Goal: Task Accomplishment & Management: Manage account settings

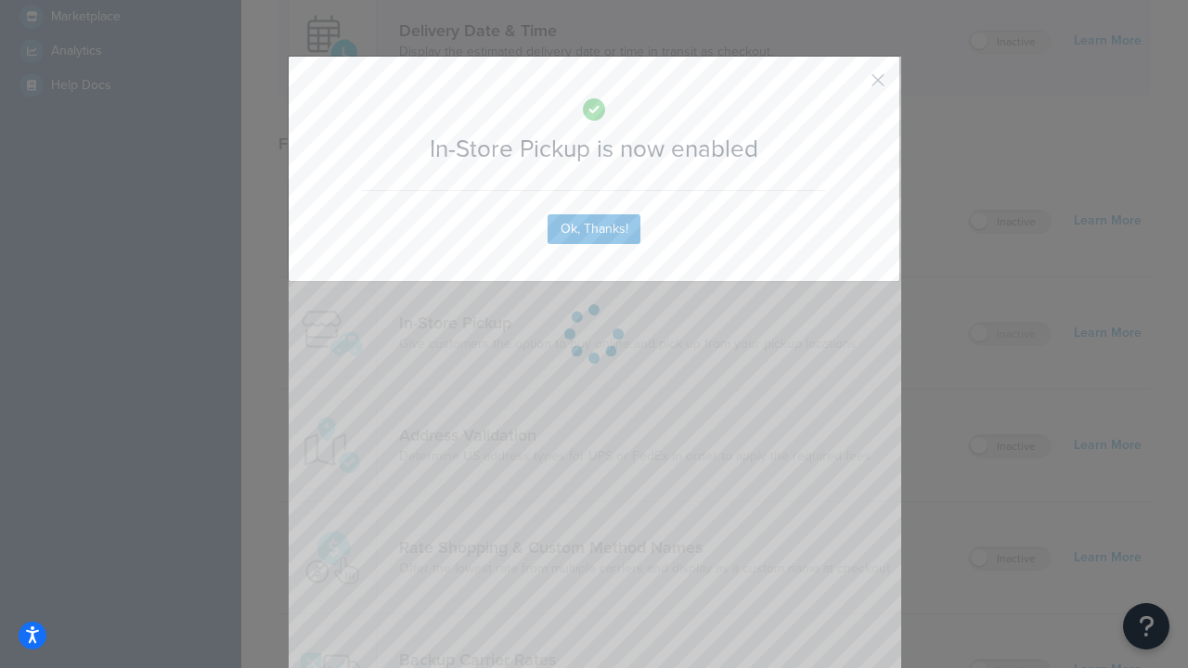
scroll to position [521, 0]
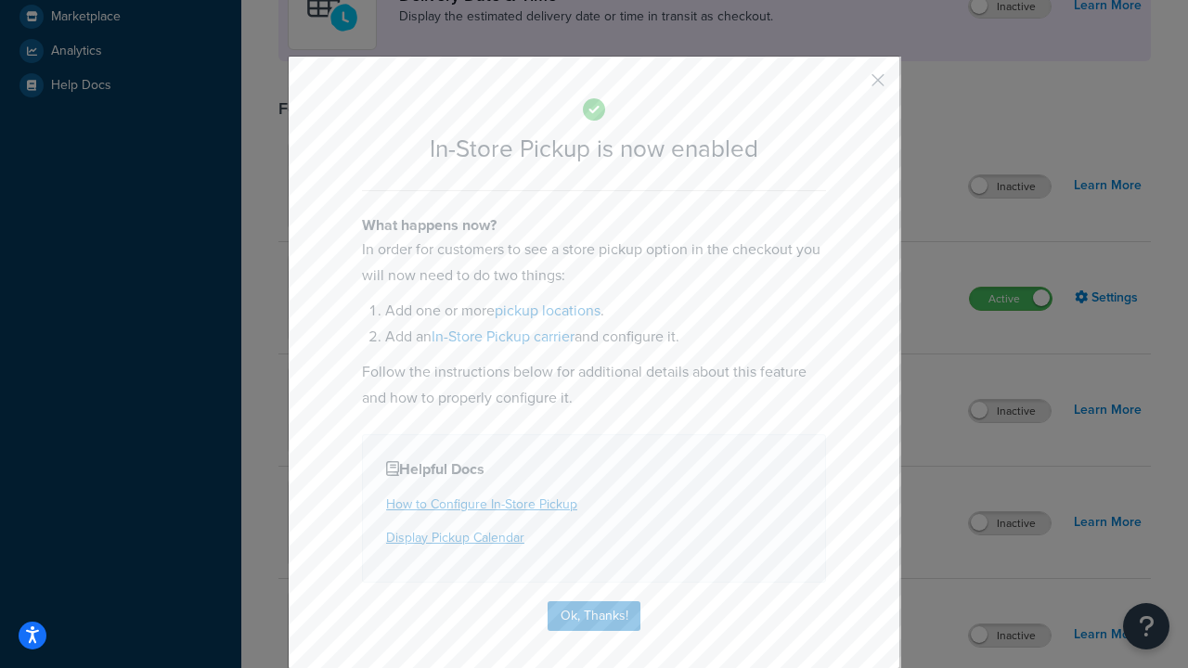
click at [850, 86] on button "button" at bounding box center [850, 86] width 5 height 5
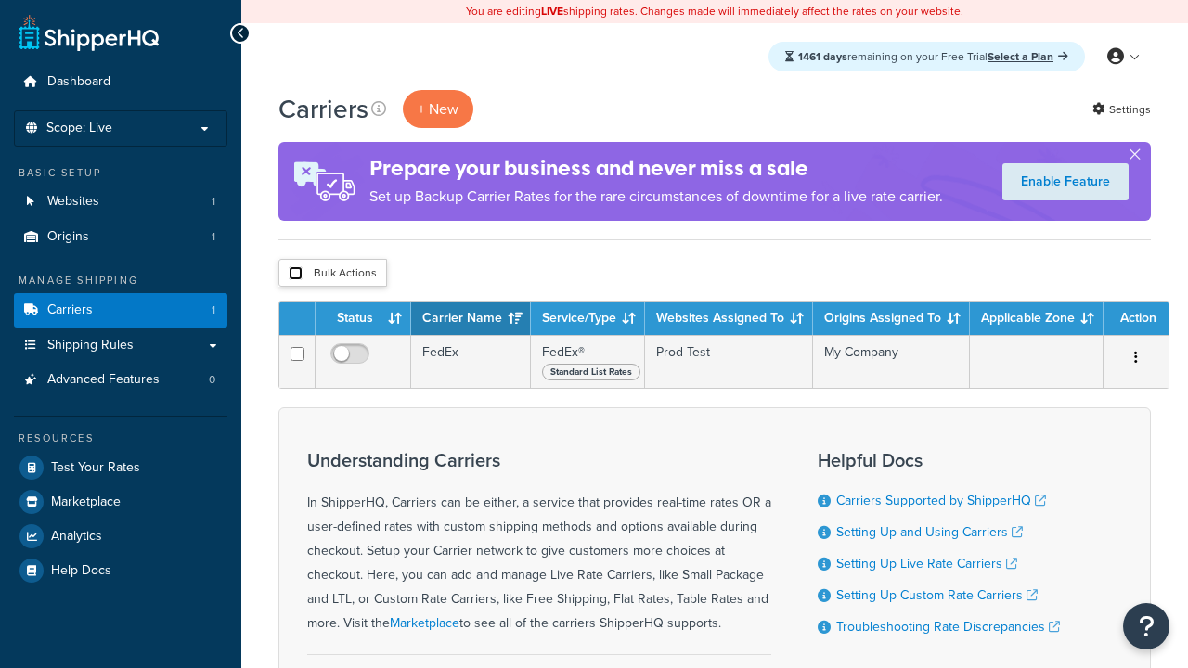
click at [295, 274] on input "checkbox" at bounding box center [296, 273] width 14 height 14
checkbox input "true"
click at [0, 0] on button "Delete" at bounding box center [0, 0] width 0 height 0
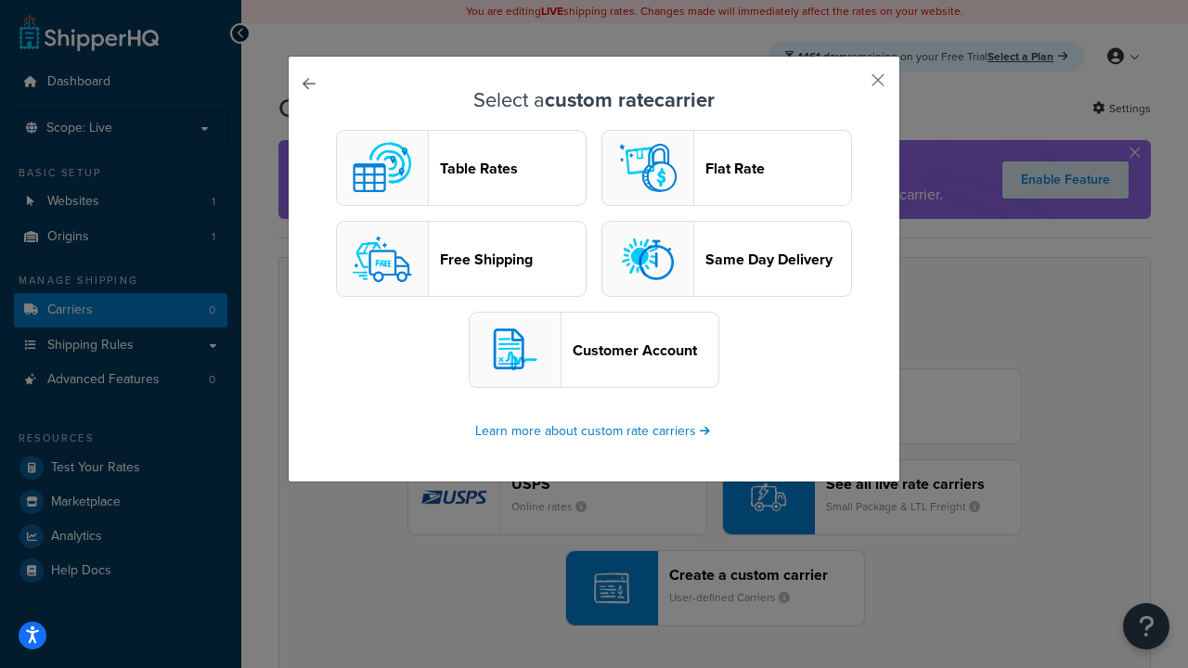
click at [461, 168] on header "Table Rates" at bounding box center [513, 169] width 146 height 18
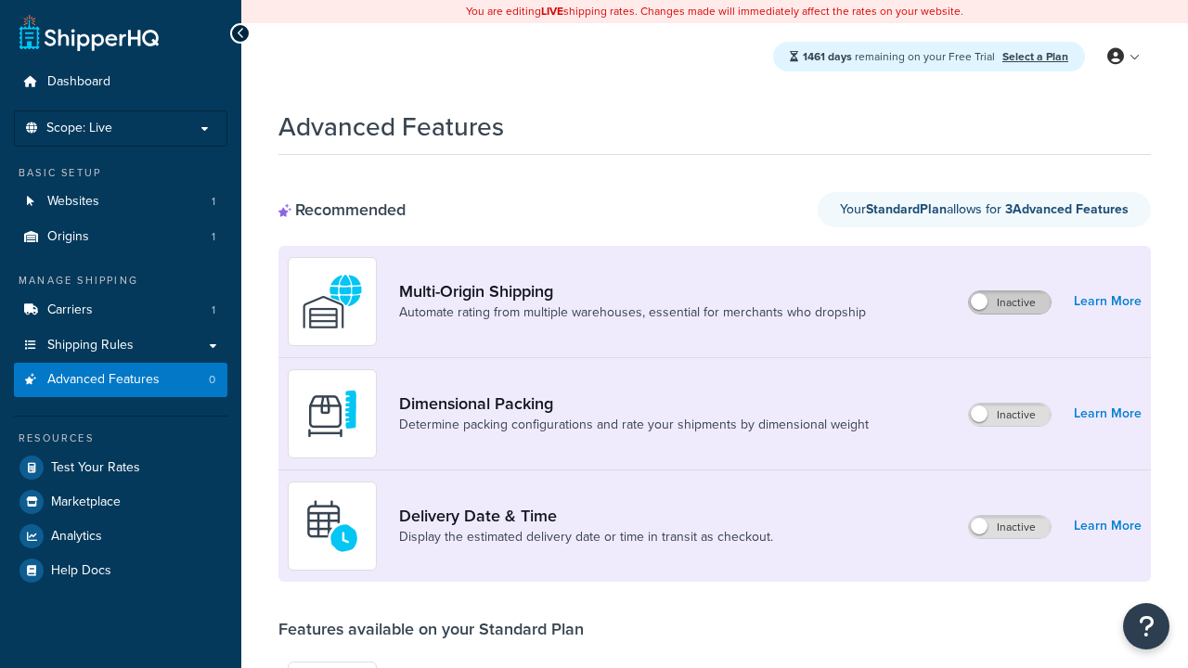
click at [1010, 303] on label "Inactive" at bounding box center [1010, 302] width 82 height 22
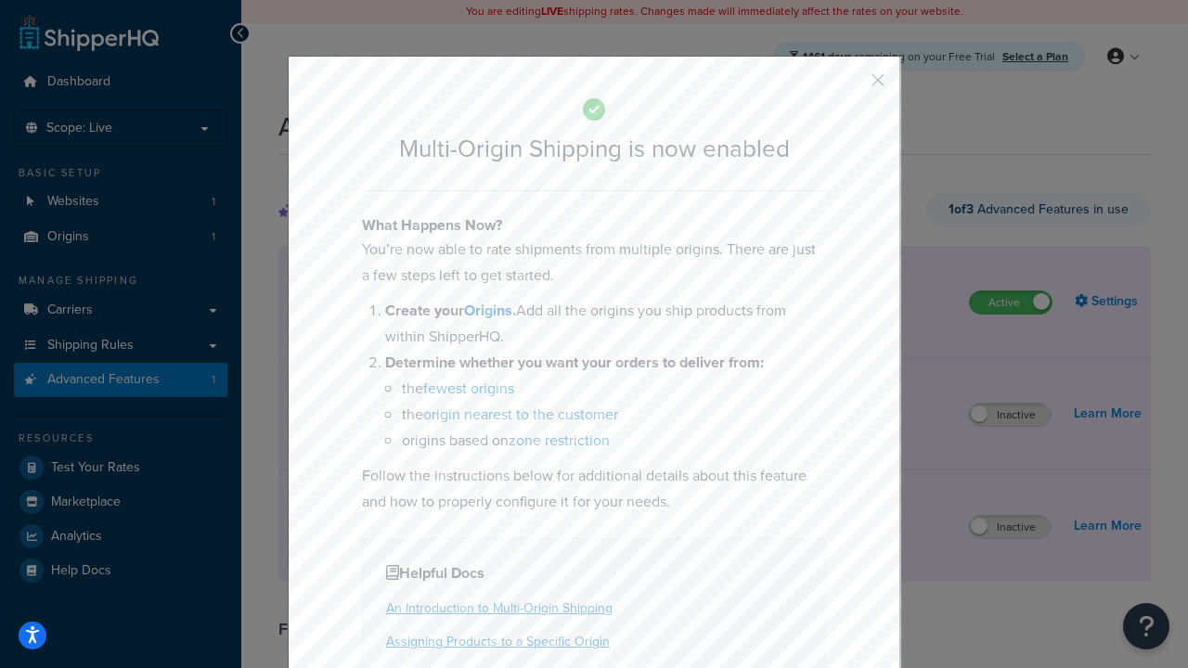
click at [850, 86] on button "button" at bounding box center [850, 86] width 5 height 5
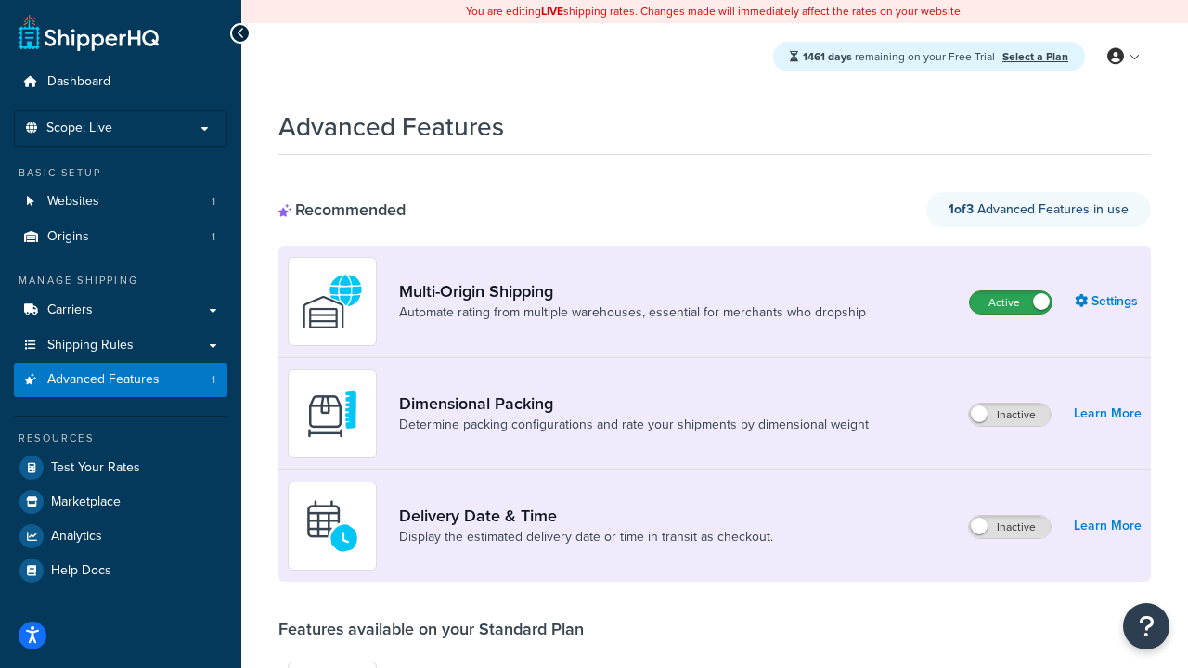
click at [1011, 291] on label "Active" at bounding box center [1011, 302] width 82 height 22
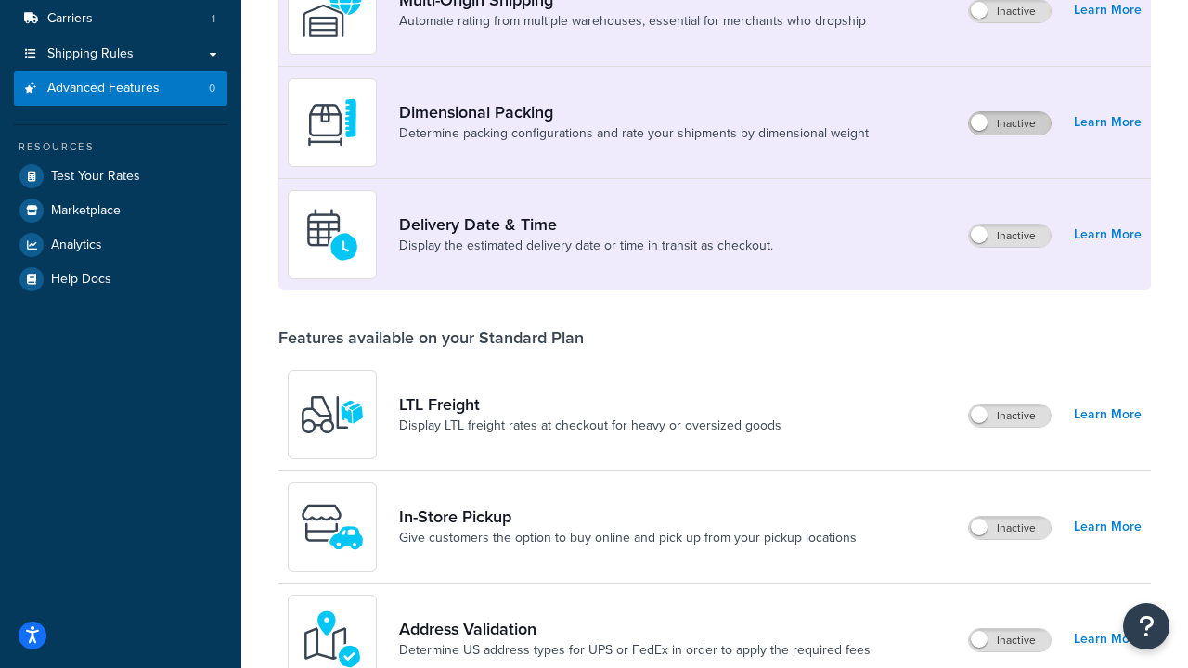
click at [1010, 123] on label "Inactive" at bounding box center [1010, 123] width 82 height 22
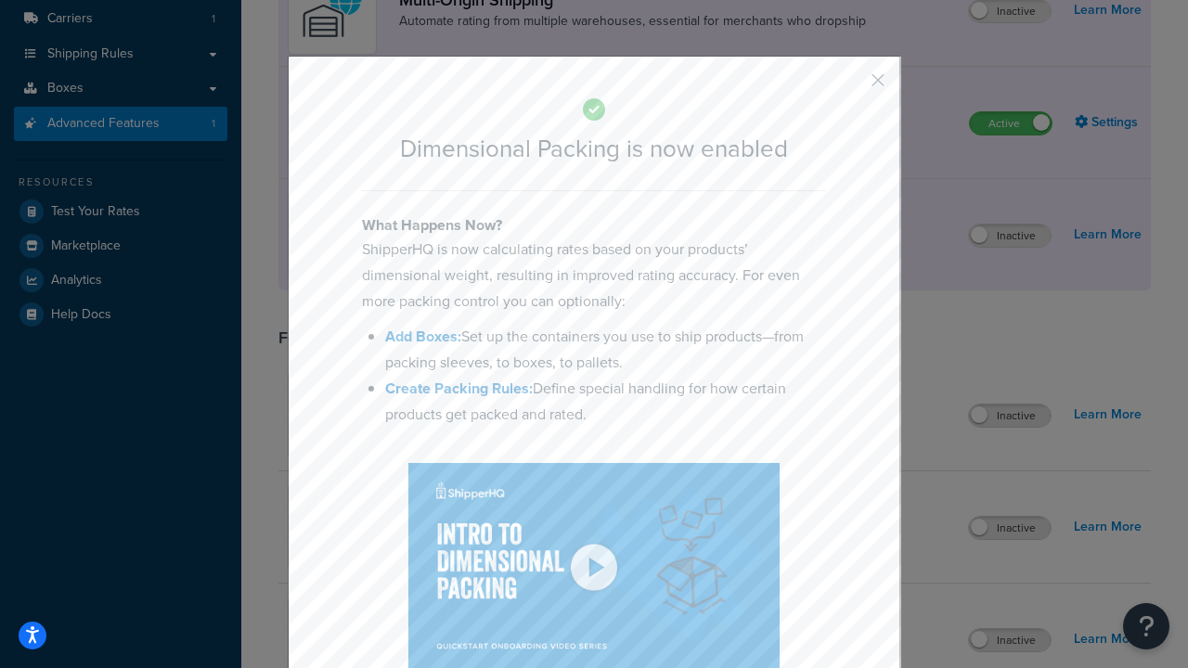
click at [850, 84] on button "button" at bounding box center [850, 86] width 5 height 5
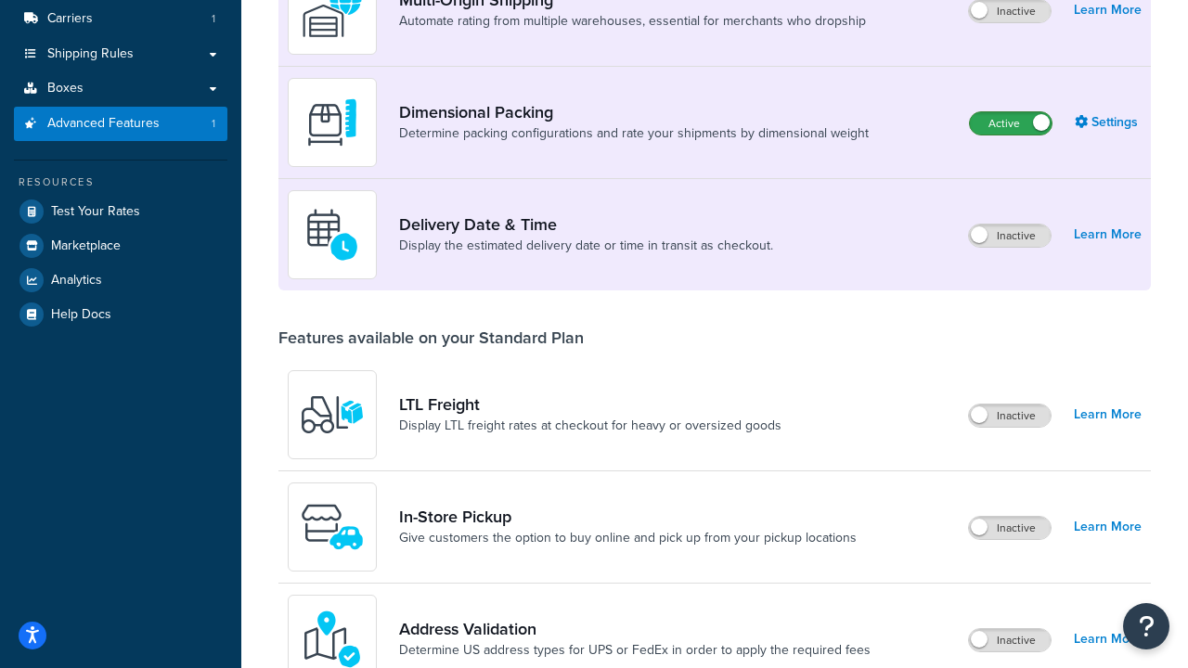
click at [1011, 112] on label "Active" at bounding box center [1011, 123] width 82 height 22
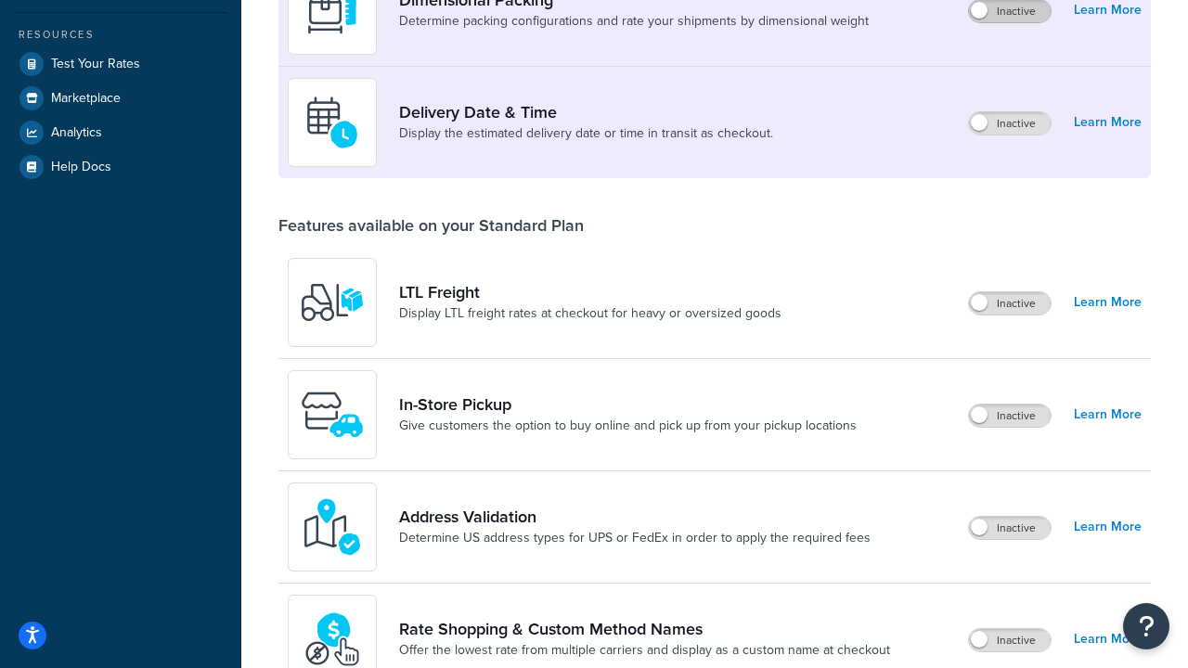
scroll to position [369, 0]
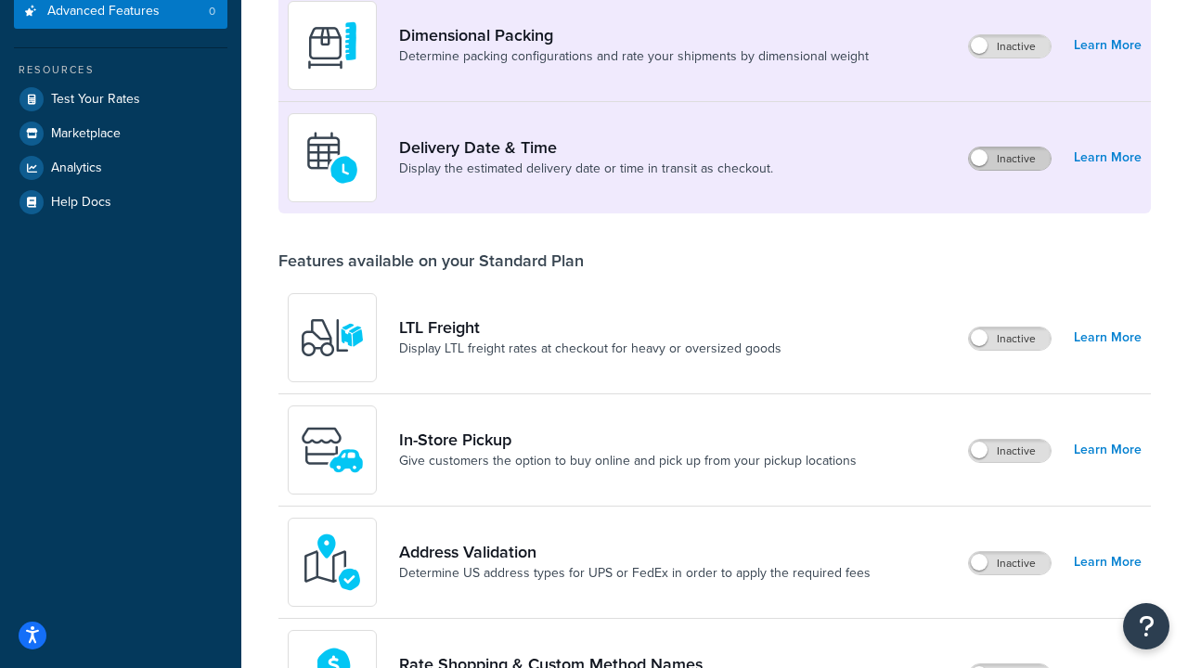
click at [1010, 159] on label "Inactive" at bounding box center [1010, 159] width 82 height 22
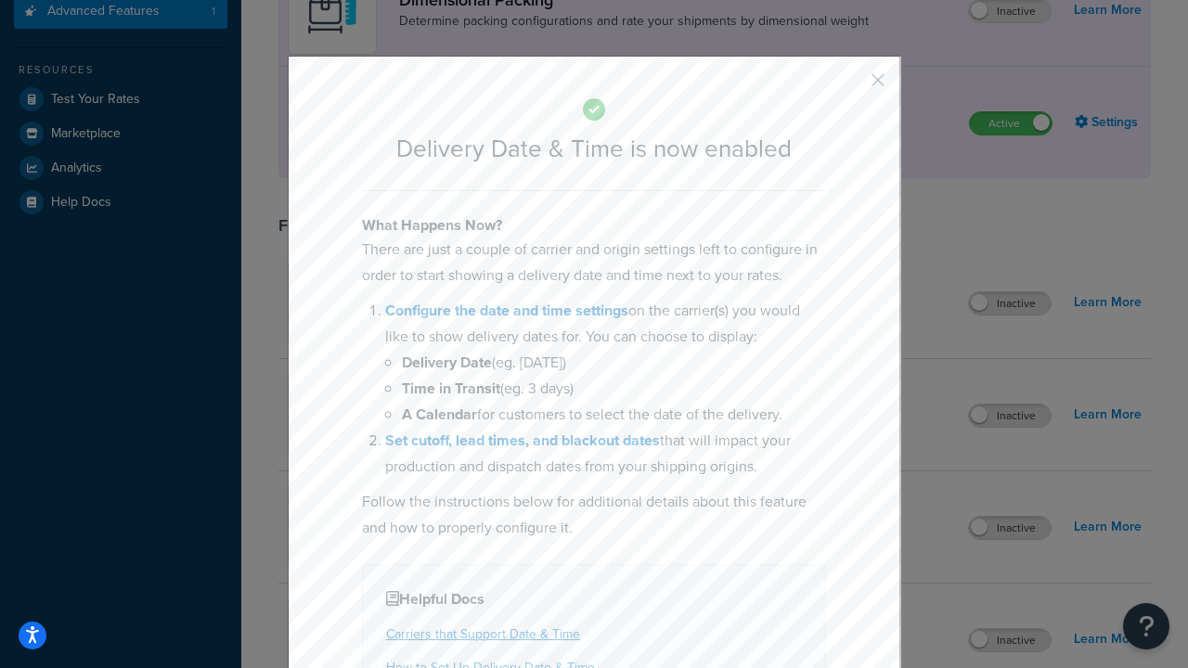
click at [850, 84] on button "button" at bounding box center [850, 86] width 5 height 5
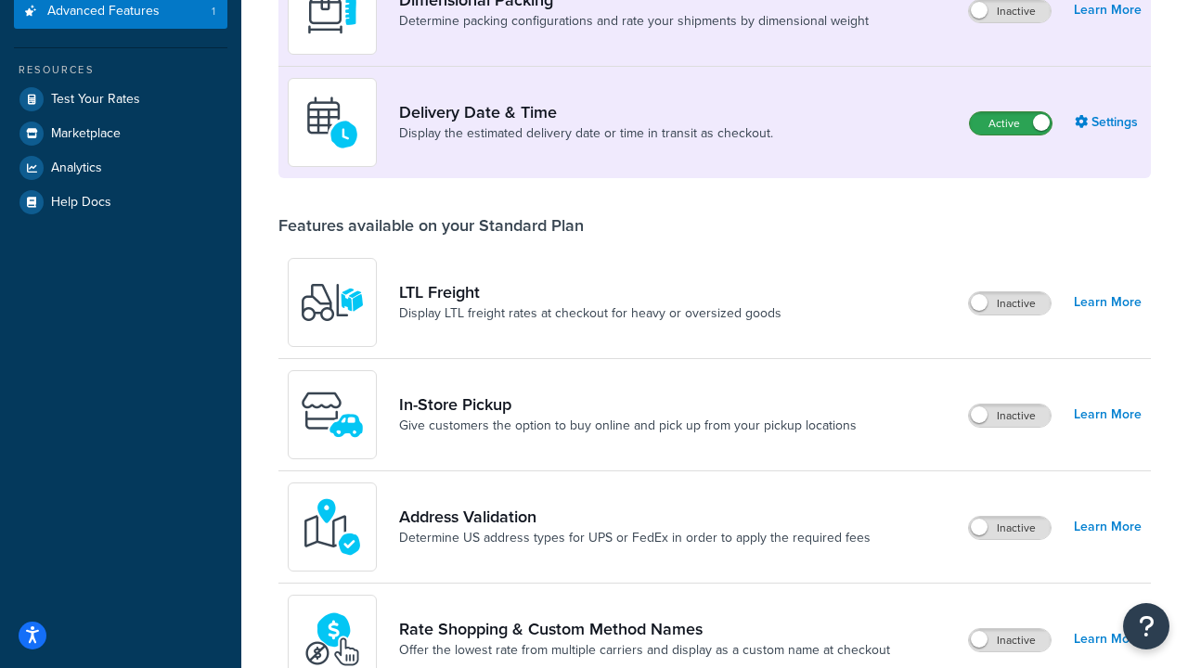
click at [1011, 112] on label "Active" at bounding box center [1011, 123] width 82 height 22
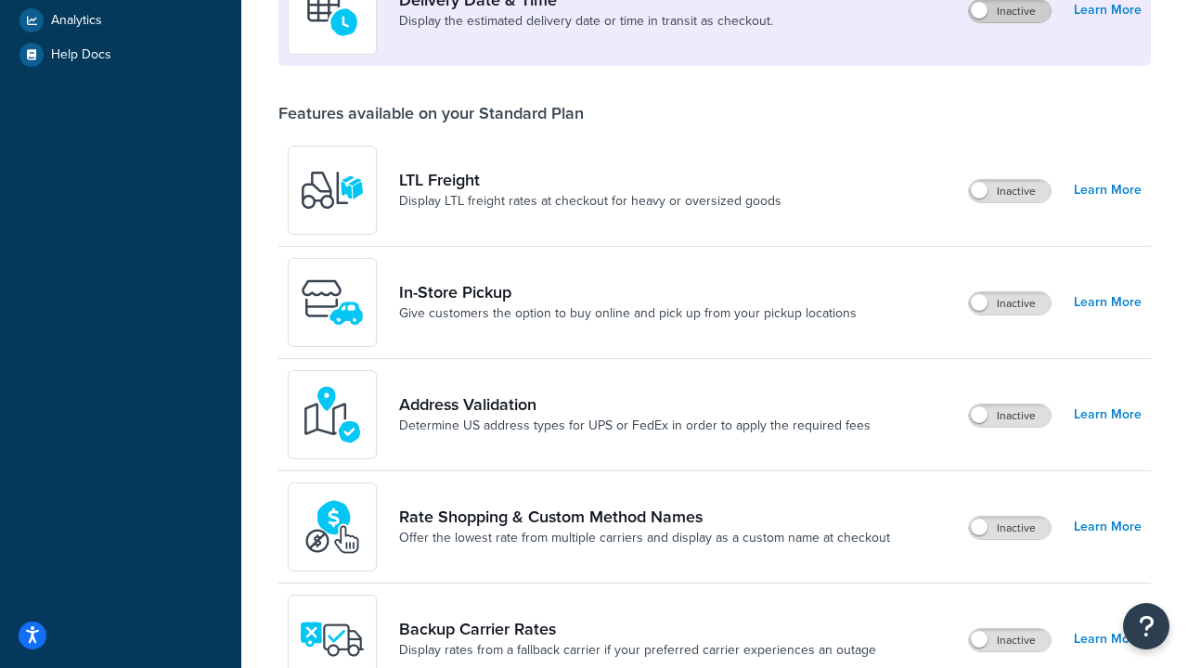
scroll to position [481, 0]
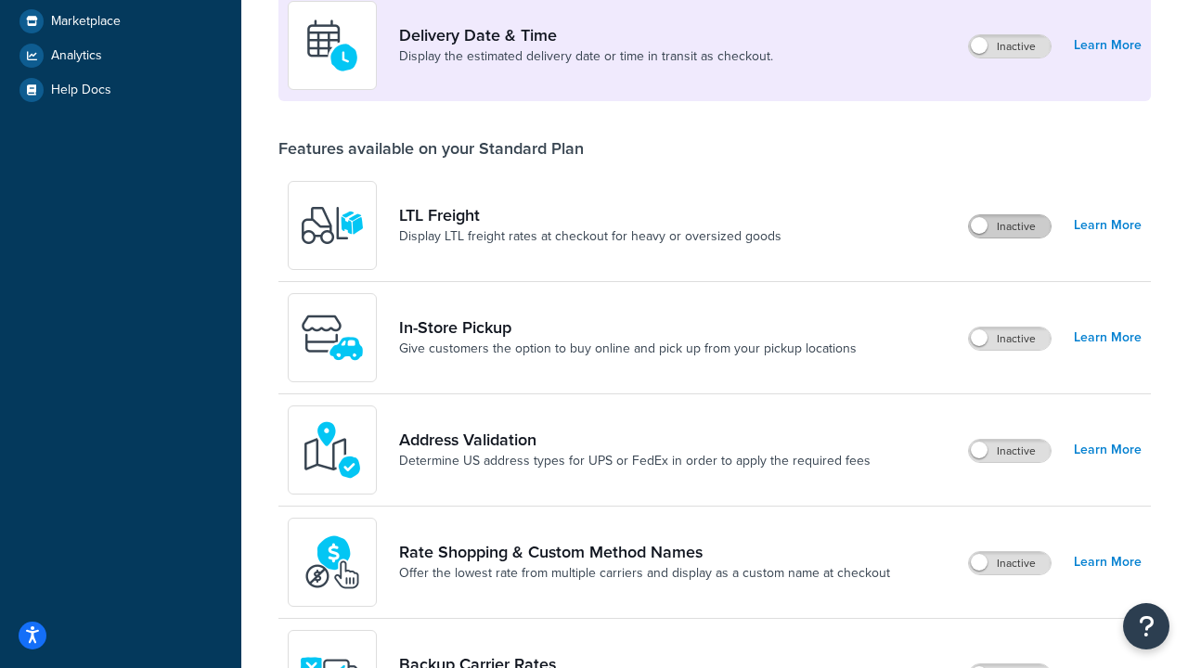
click at [1010, 227] on label "Inactive" at bounding box center [1010, 226] width 82 height 22
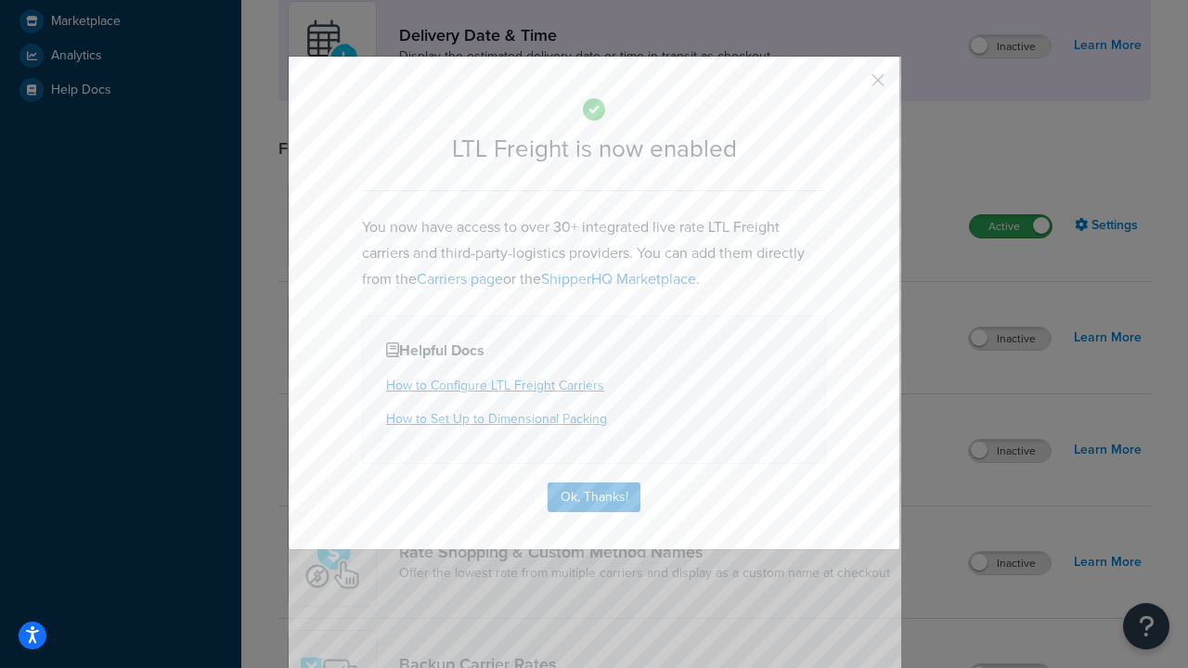
click at [850, 86] on button "button" at bounding box center [850, 86] width 5 height 5
click at [1011, 238] on label "Active" at bounding box center [1011, 226] width 82 height 22
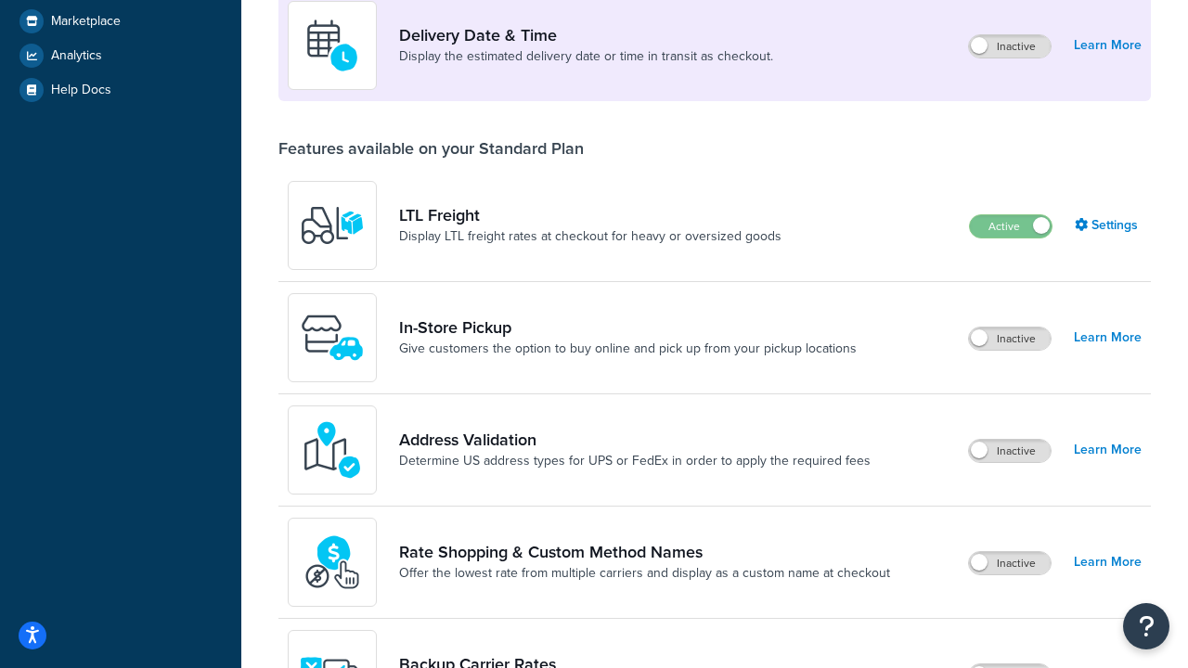
scroll to position [50, 0]
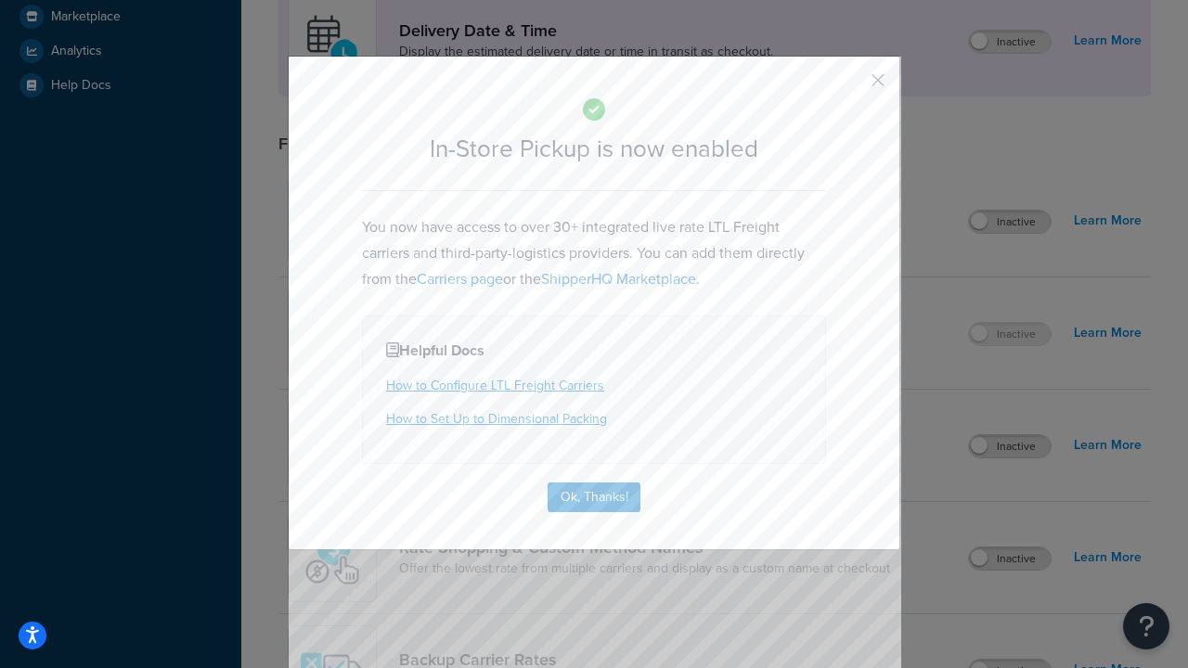
click at [850, 84] on button "button" at bounding box center [850, 86] width 5 height 5
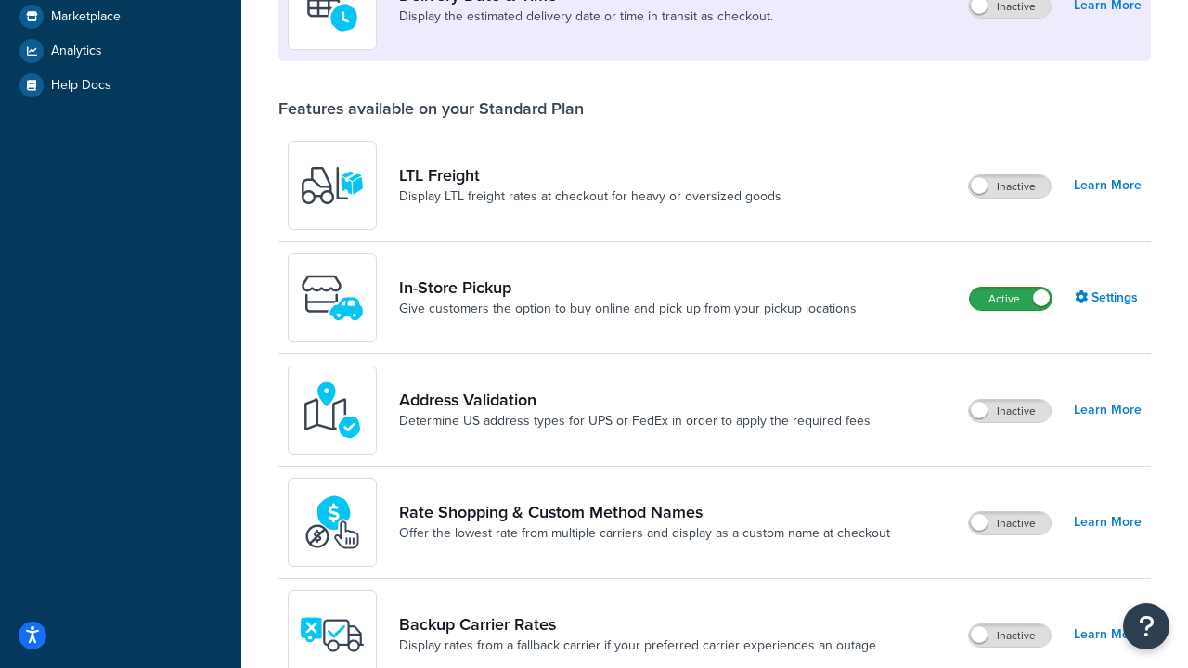
click at [1011, 299] on label "Active" at bounding box center [1011, 299] width 82 height 22
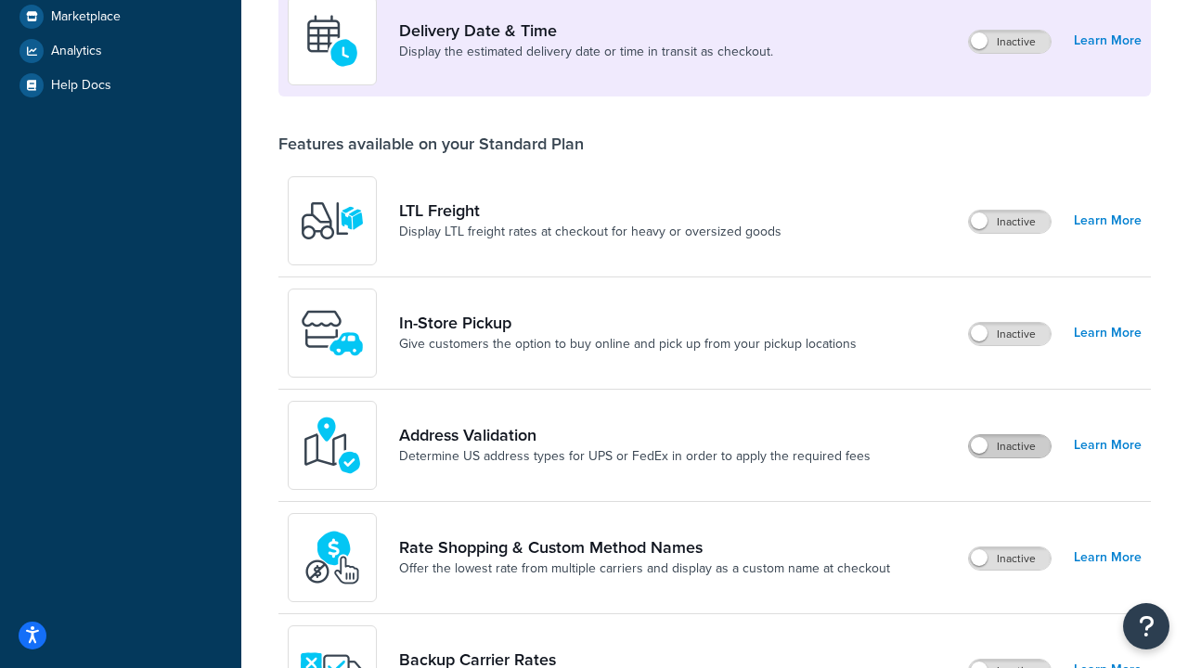
click at [1010, 447] on label "Inactive" at bounding box center [1010, 446] width 82 height 22
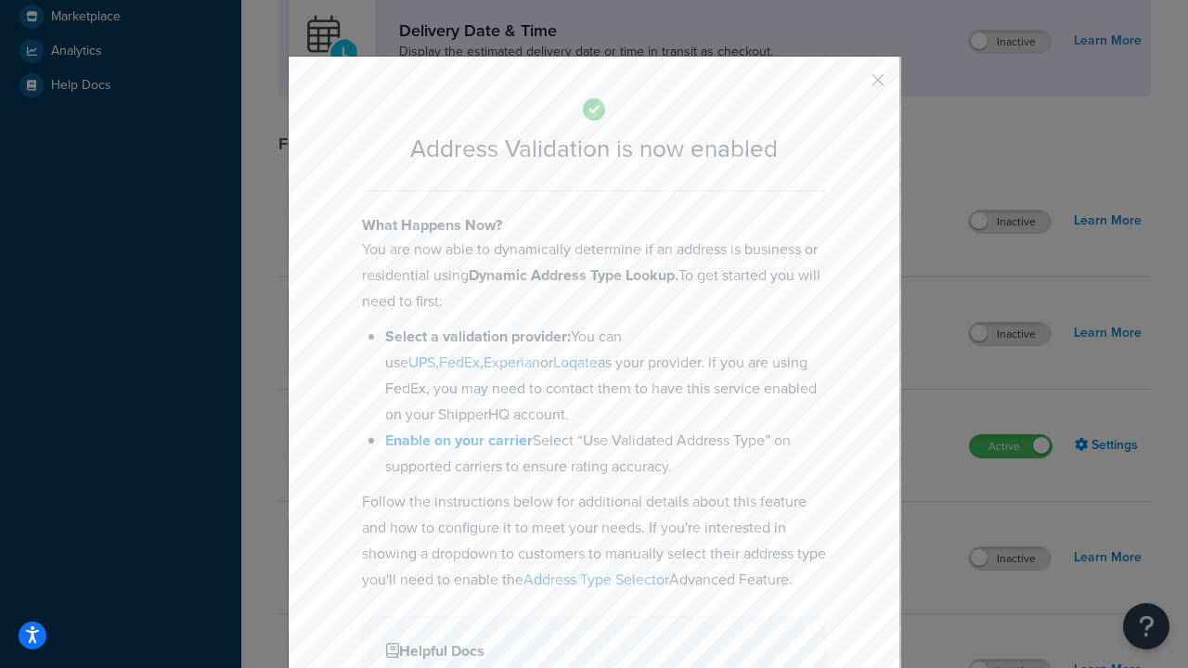
click at [850, 84] on button "button" at bounding box center [850, 86] width 5 height 5
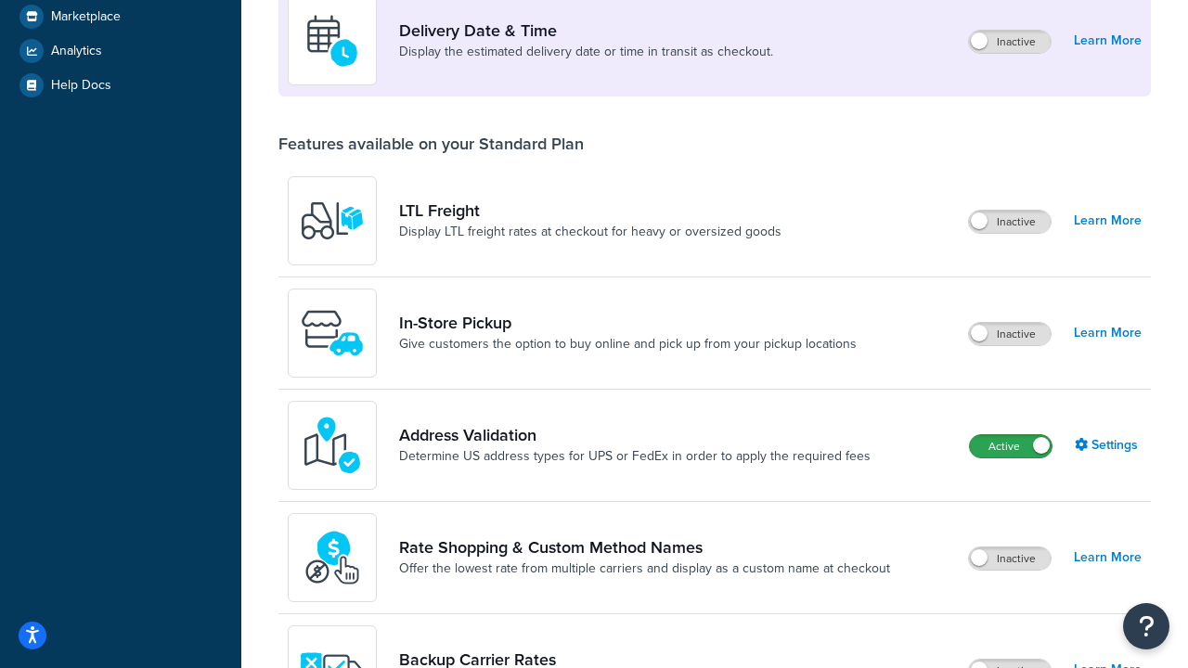
click at [1011, 435] on label "Active" at bounding box center [1011, 446] width 82 height 22
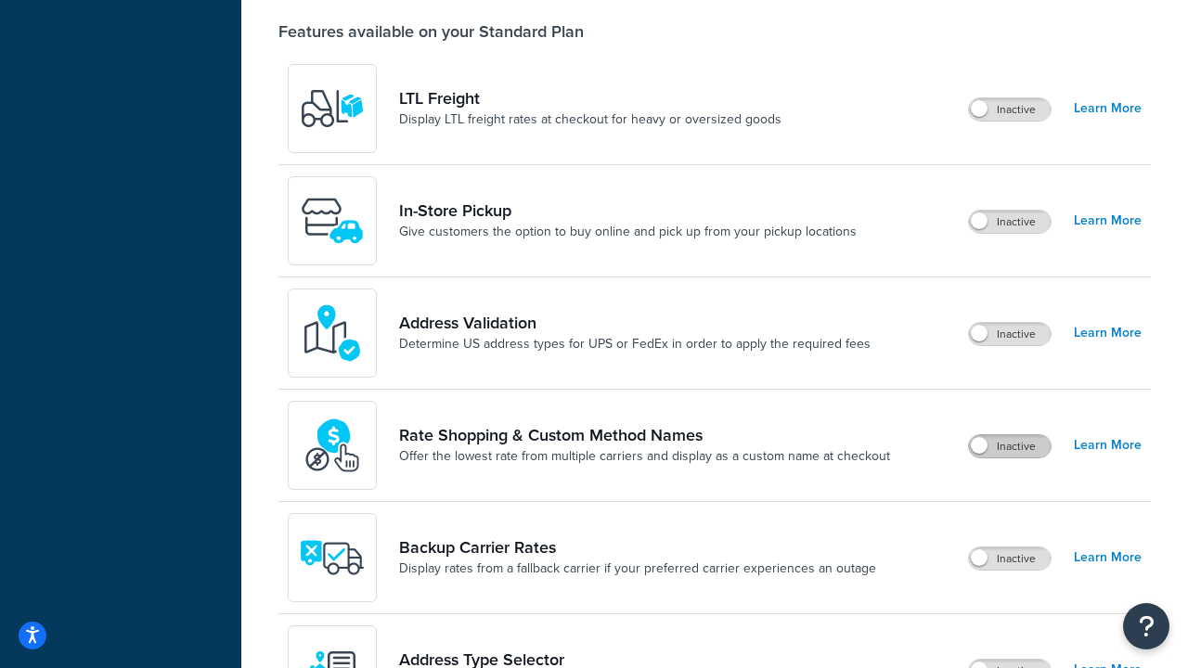
click at [1010, 447] on label "Inactive" at bounding box center [1010, 446] width 82 height 22
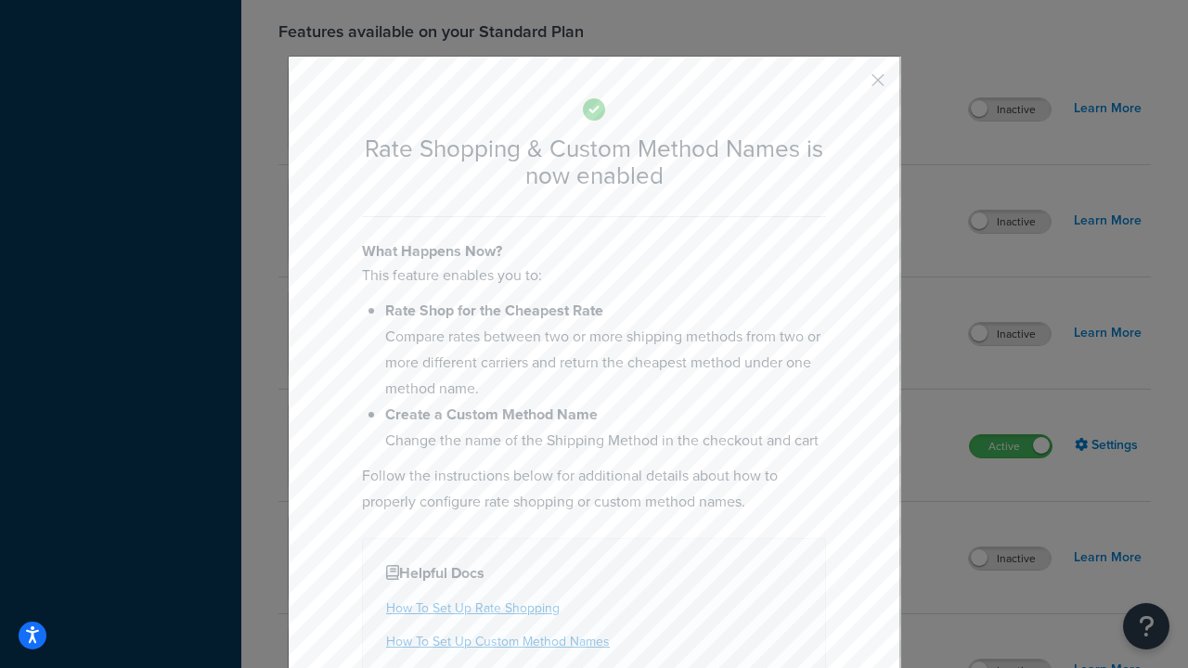
click at [850, 84] on button "button" at bounding box center [850, 86] width 5 height 5
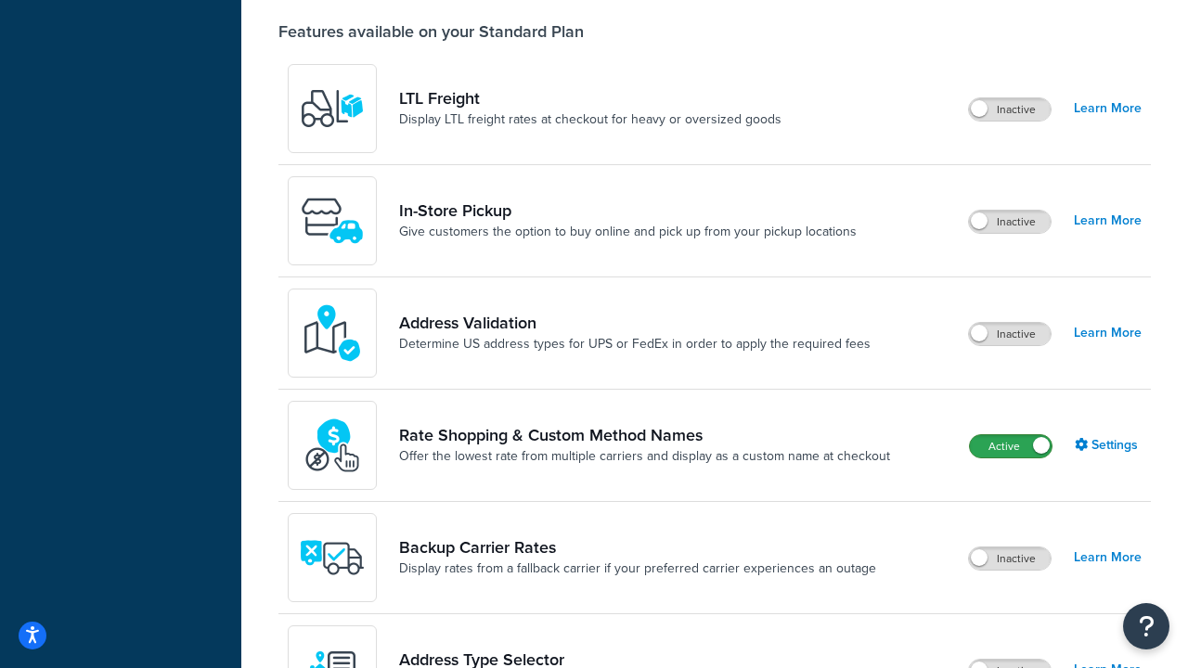
click at [1011, 435] on label "Active" at bounding box center [1011, 446] width 82 height 22
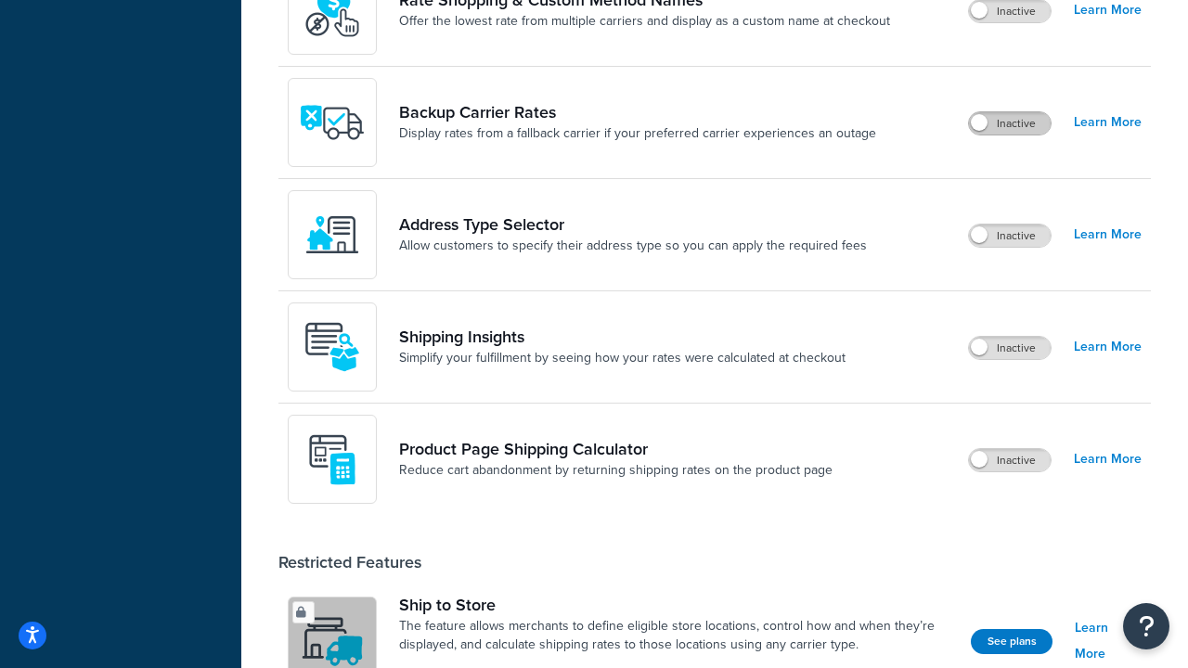
click at [1010, 123] on label "Inactive" at bounding box center [1010, 123] width 82 height 22
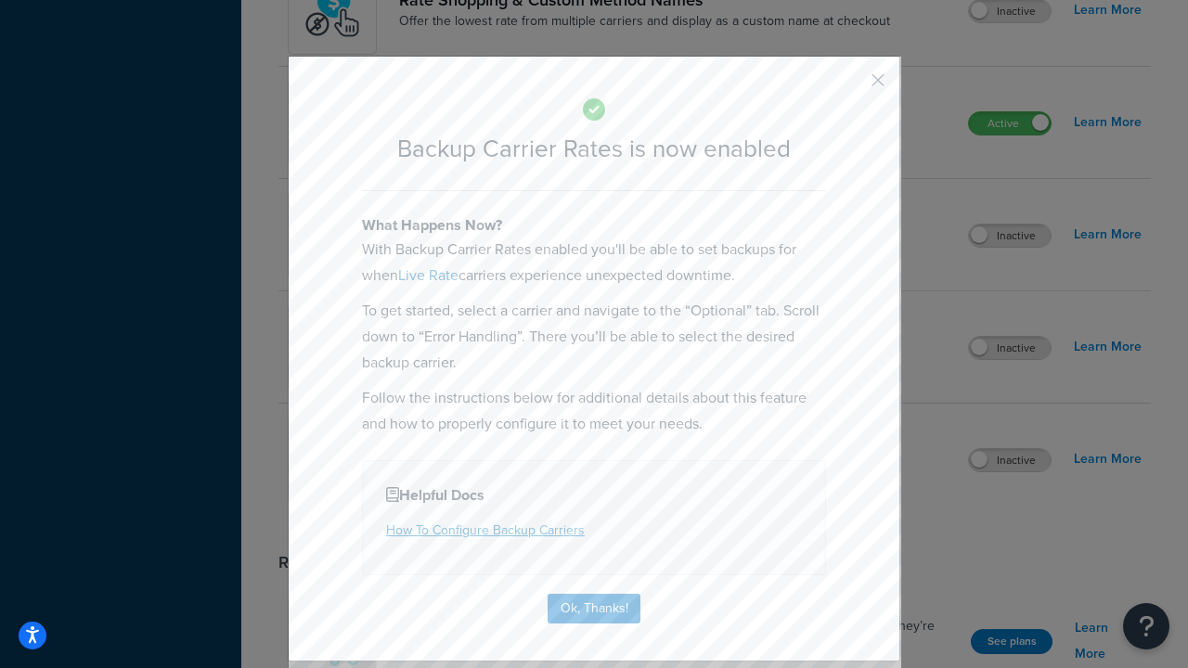
click at [850, 84] on button "button" at bounding box center [850, 86] width 5 height 5
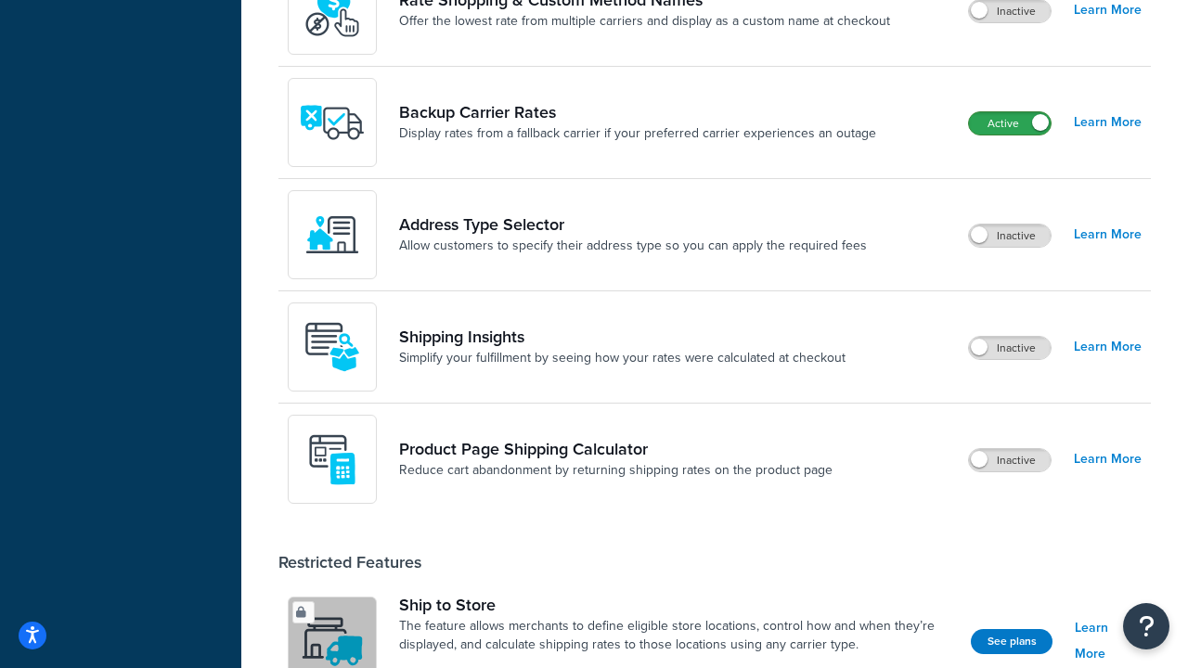
click at [1010, 112] on label "Active" at bounding box center [1010, 123] width 82 height 22
